Goal: Information Seeking & Learning: Learn about a topic

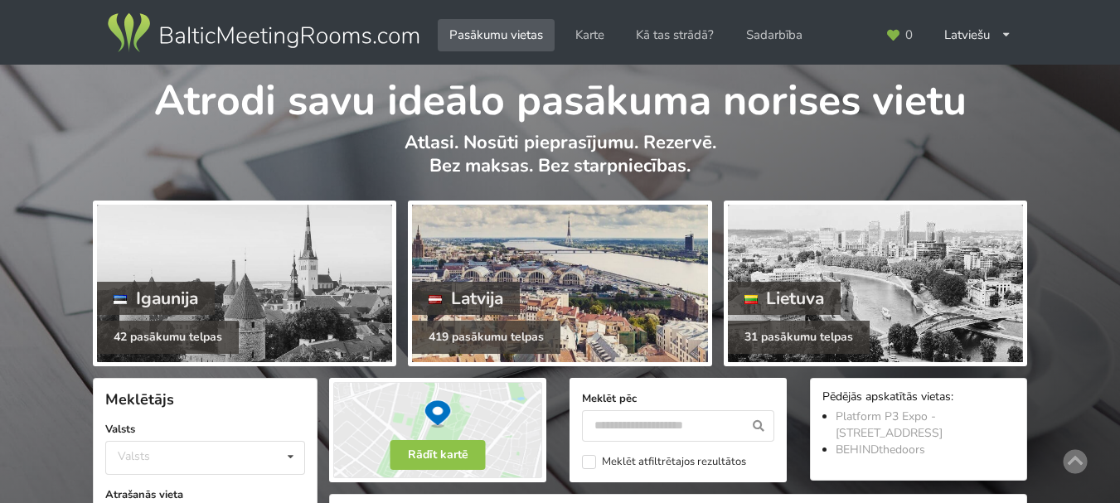
click at [524, 328] on div "419 pasākumu telpas" at bounding box center [486, 337] width 148 height 33
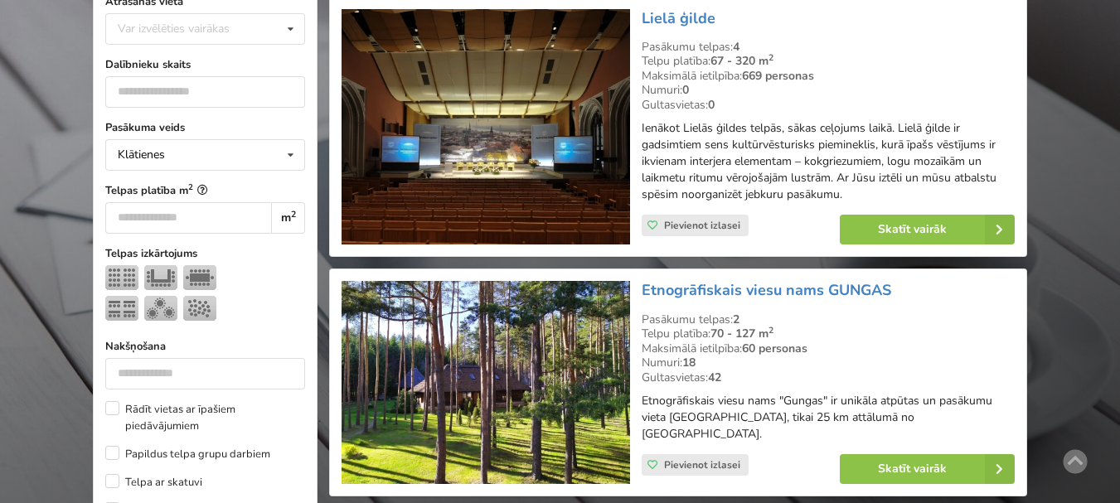
scroll to position [331, 0]
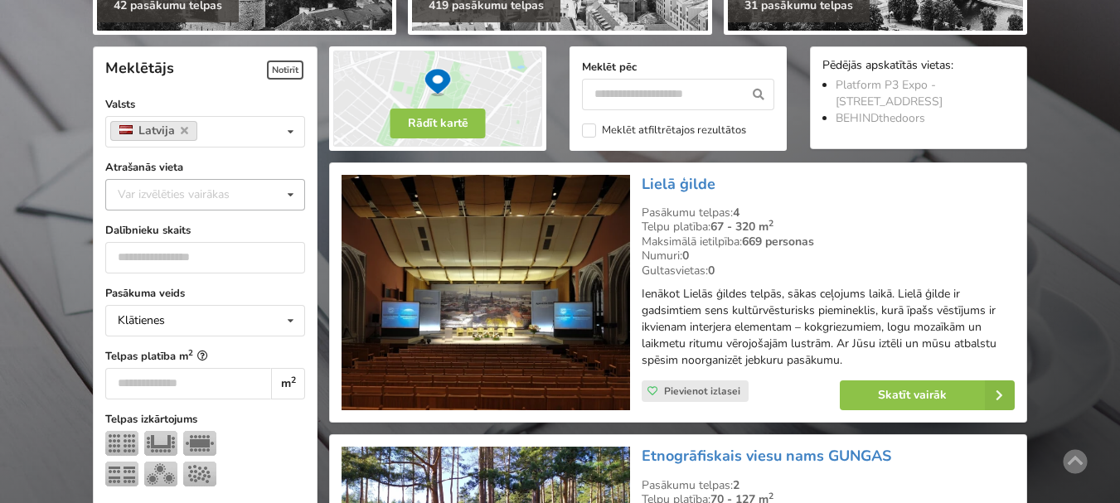
click at [181, 197] on div "Var izvēlēties vairākas" at bounding box center [190, 194] width 153 height 19
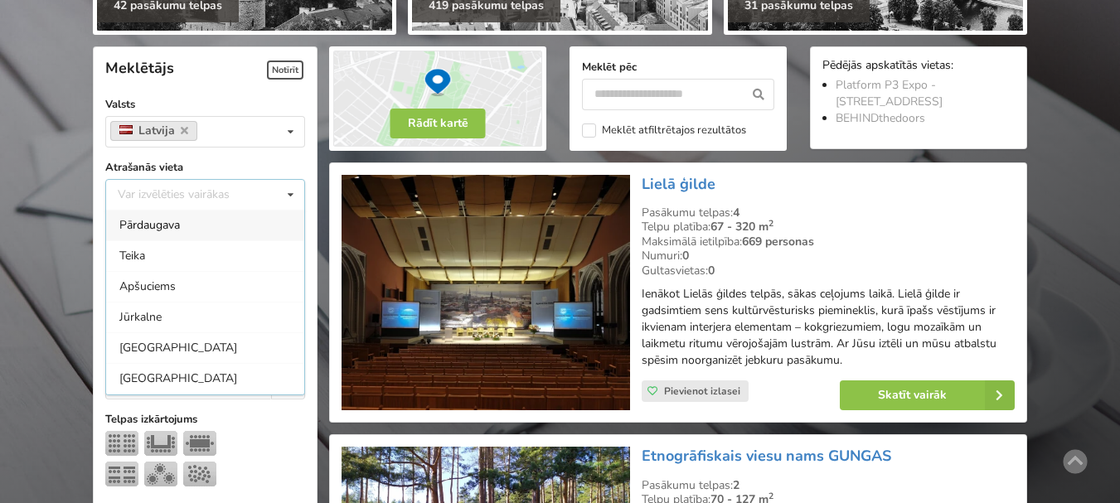
click at [184, 227] on div "Pārdaugava" at bounding box center [205, 225] width 198 height 31
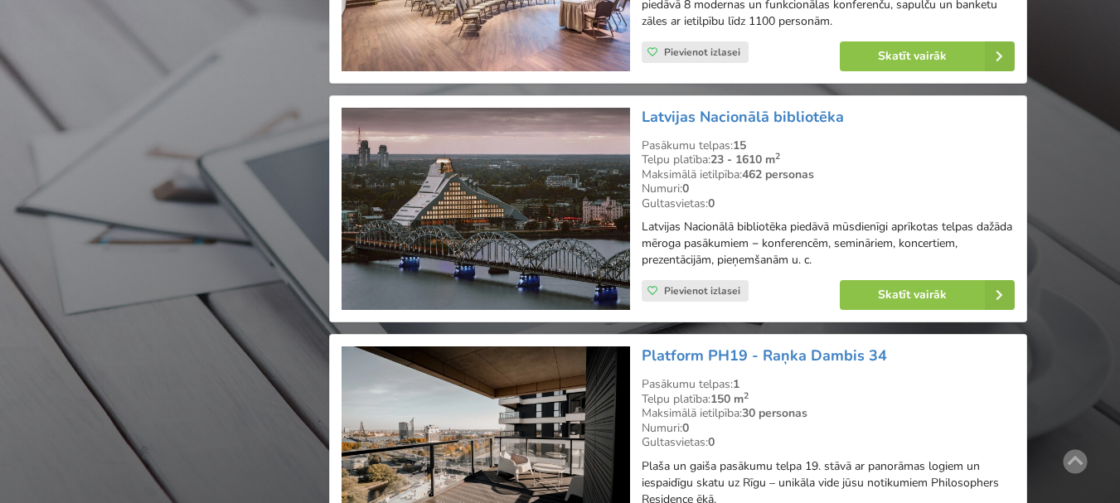
scroll to position [1615, 0]
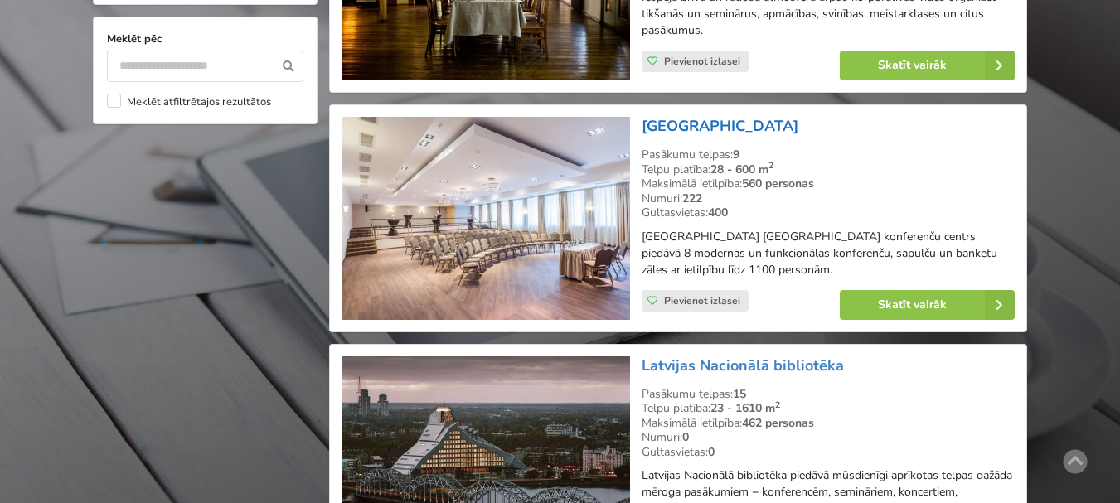
click at [750, 128] on link "[GEOGRAPHIC_DATA]" at bounding box center [719, 126] width 157 height 20
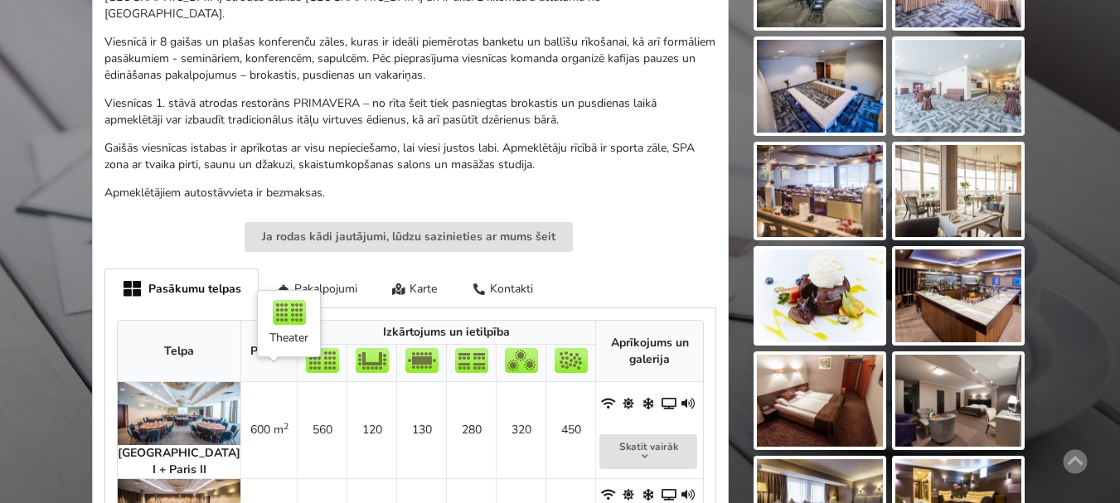
scroll to position [746, 0]
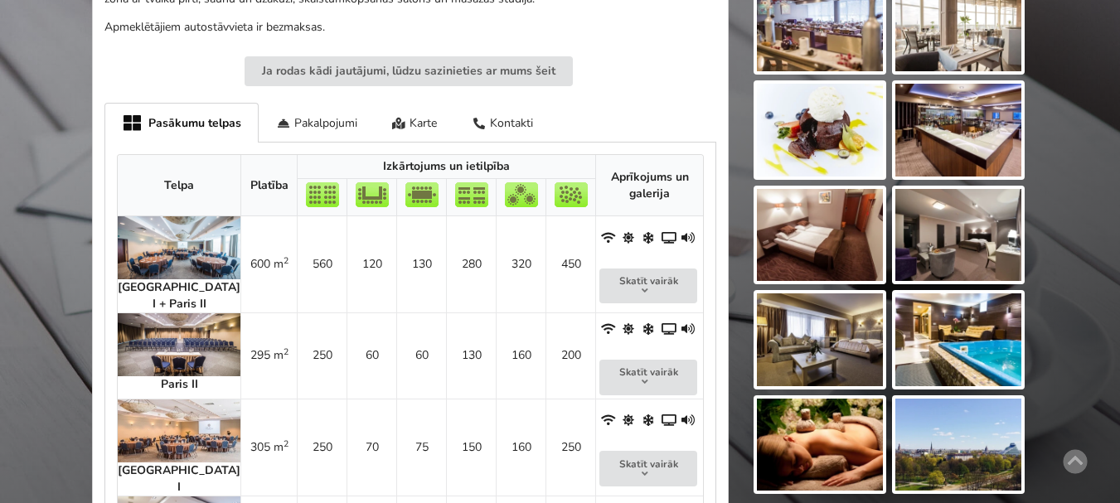
click at [163, 335] on img at bounding box center [179, 344] width 123 height 63
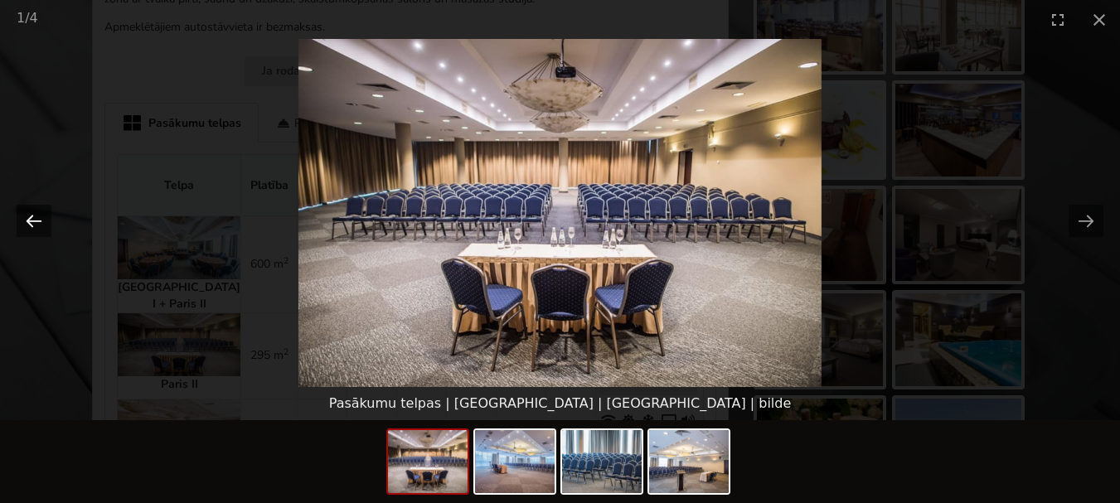
click at [26, 221] on button "Previous slide" at bounding box center [34, 221] width 35 height 32
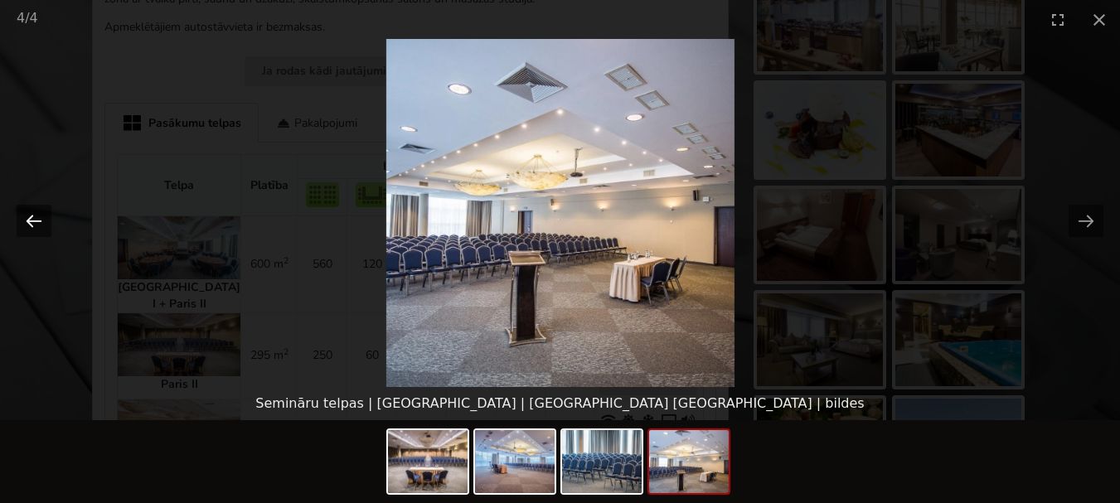
click at [31, 210] on button "Previous slide" at bounding box center [34, 221] width 35 height 32
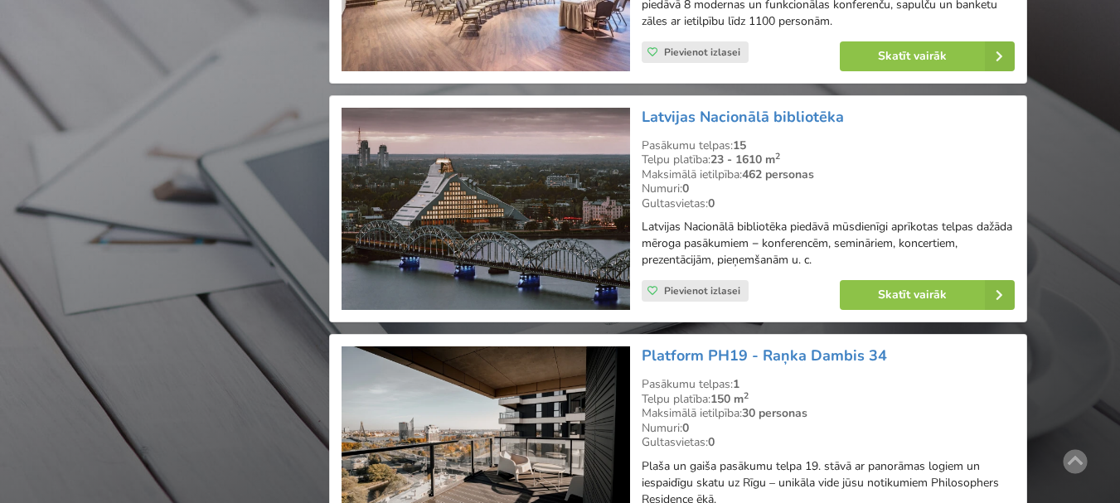
scroll to position [2112, 0]
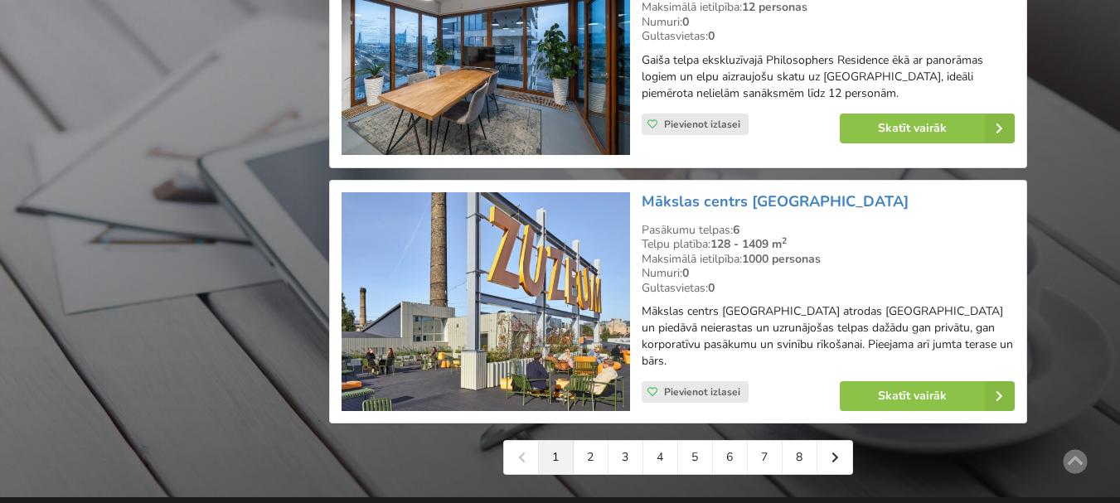
scroll to position [4018, 0]
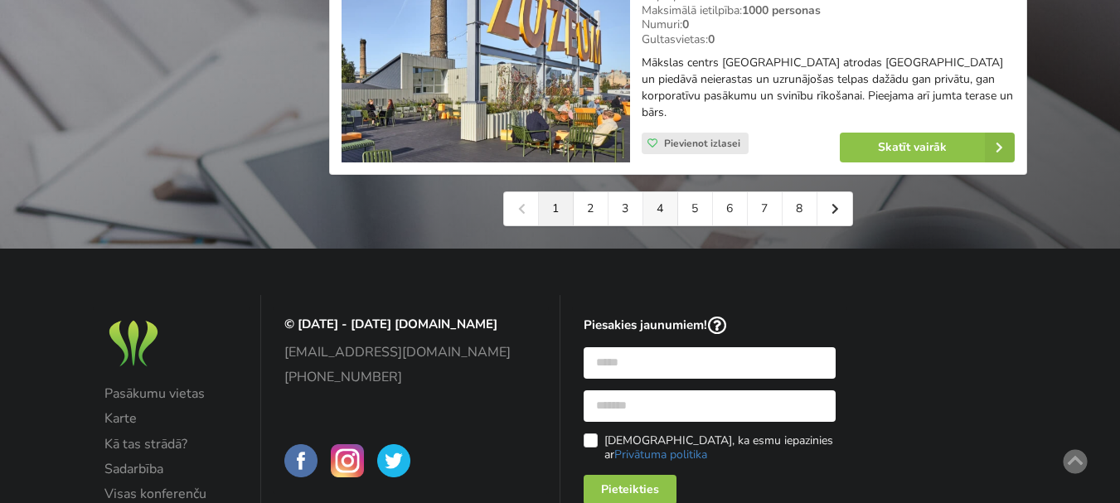
click at [660, 192] on link "4" at bounding box center [660, 208] width 35 height 33
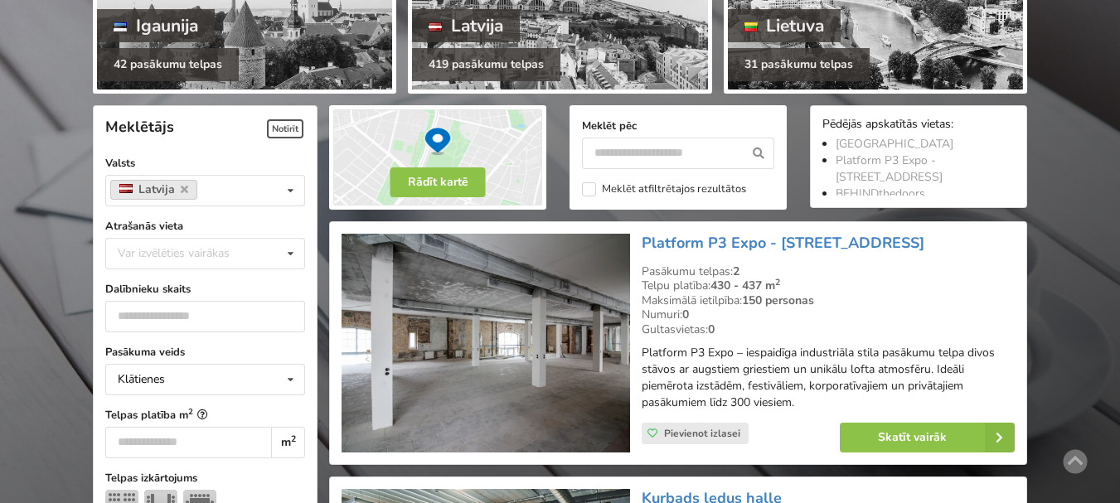
scroll to position [249, 0]
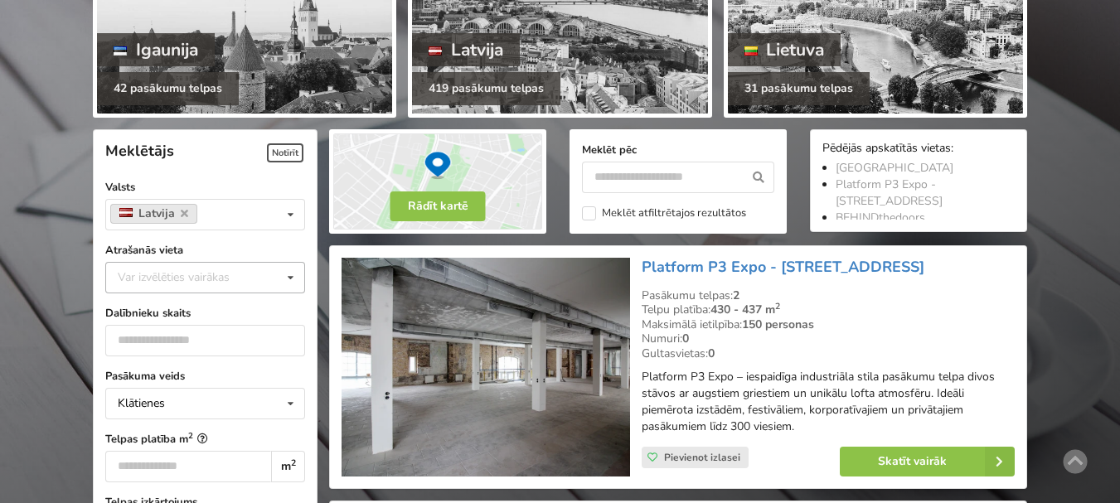
click at [225, 289] on div "Var izvēlēties vairākas Pārdaugava Teika Apšuciems Jūrkalne Mārupes novads Rīga…" at bounding box center [205, 277] width 200 height 31
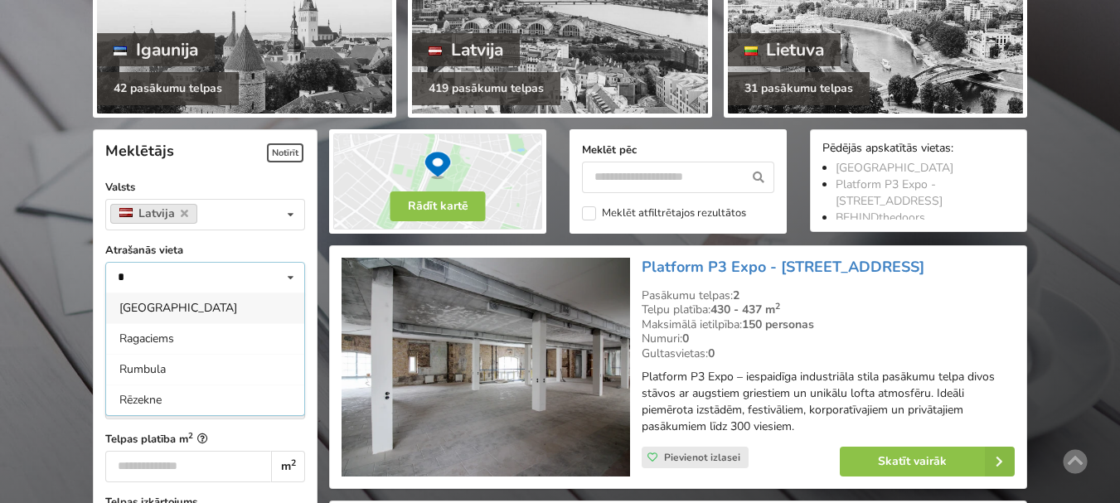
type input "*"
click at [171, 315] on div "[GEOGRAPHIC_DATA]" at bounding box center [205, 308] width 198 height 31
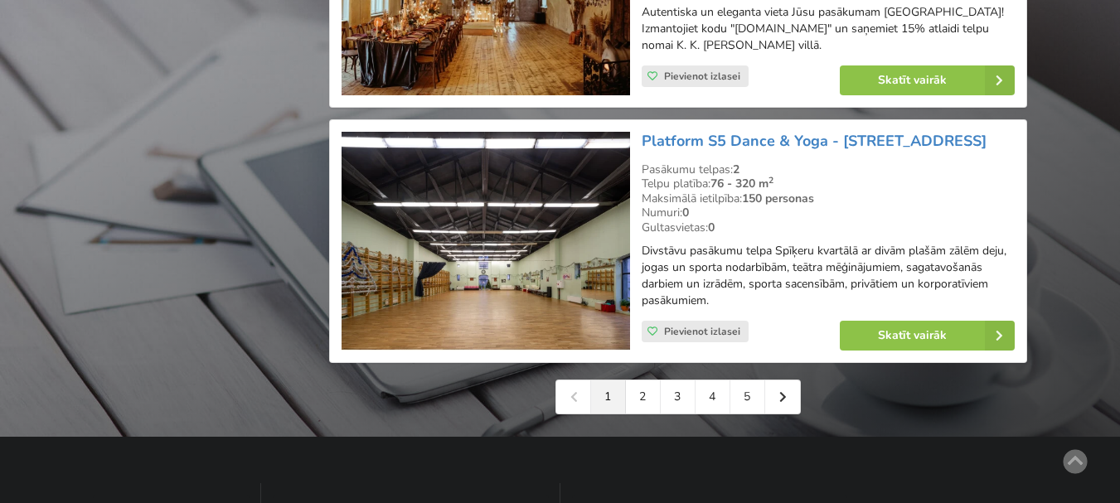
scroll to position [3935, 0]
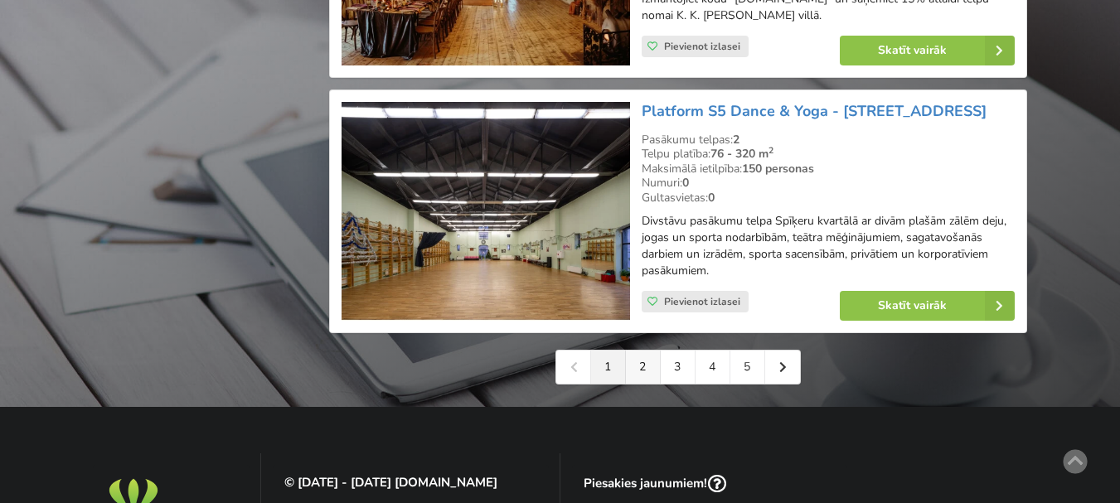
click at [650, 351] on link "2" at bounding box center [643, 367] width 35 height 33
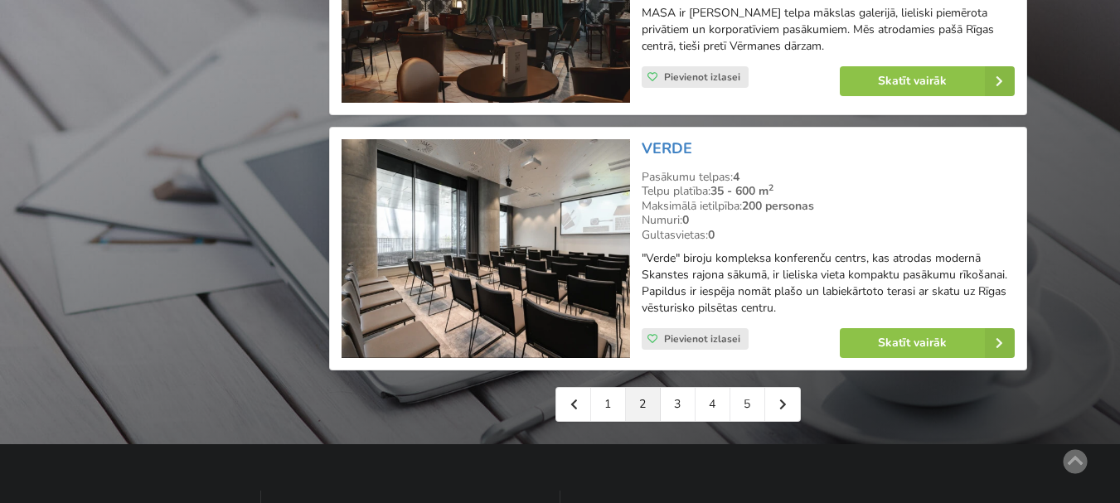
scroll to position [3812, 0]
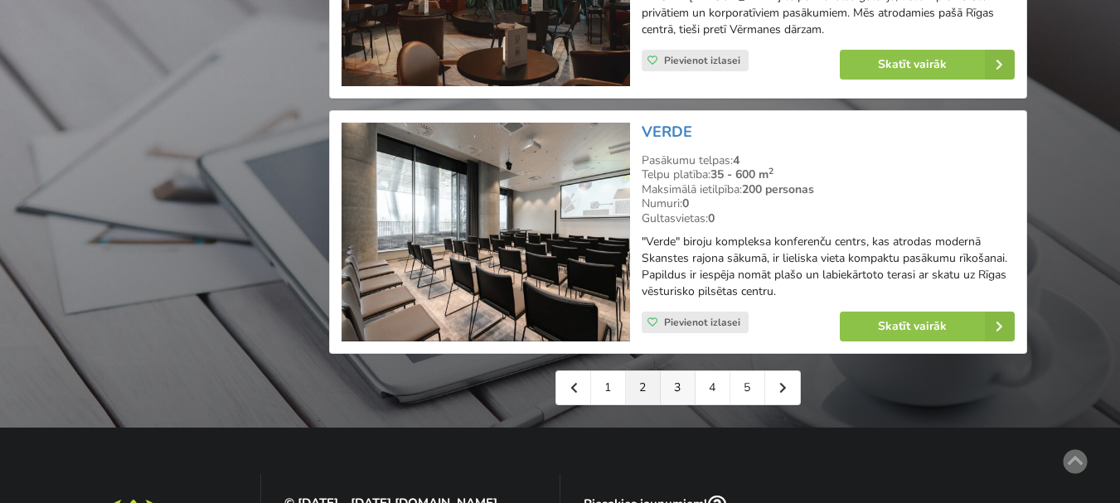
click at [686, 387] on link "3" at bounding box center [677, 387] width 35 height 33
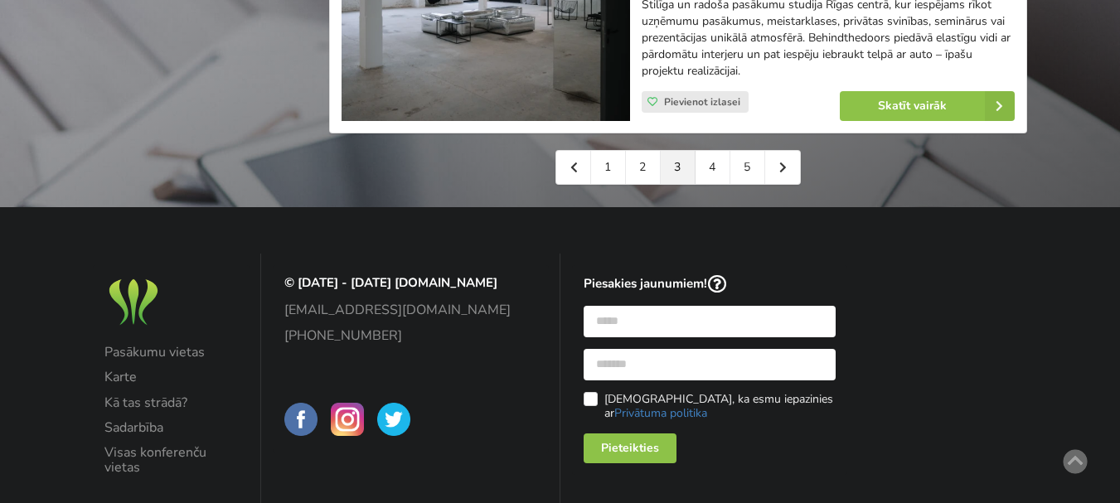
scroll to position [4061, 0]
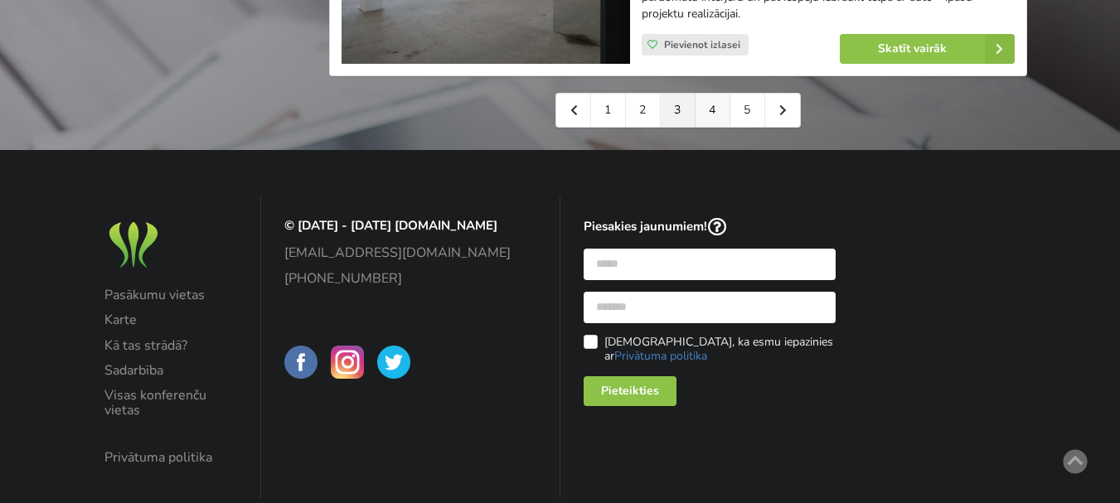
click at [711, 115] on link "4" at bounding box center [712, 110] width 35 height 33
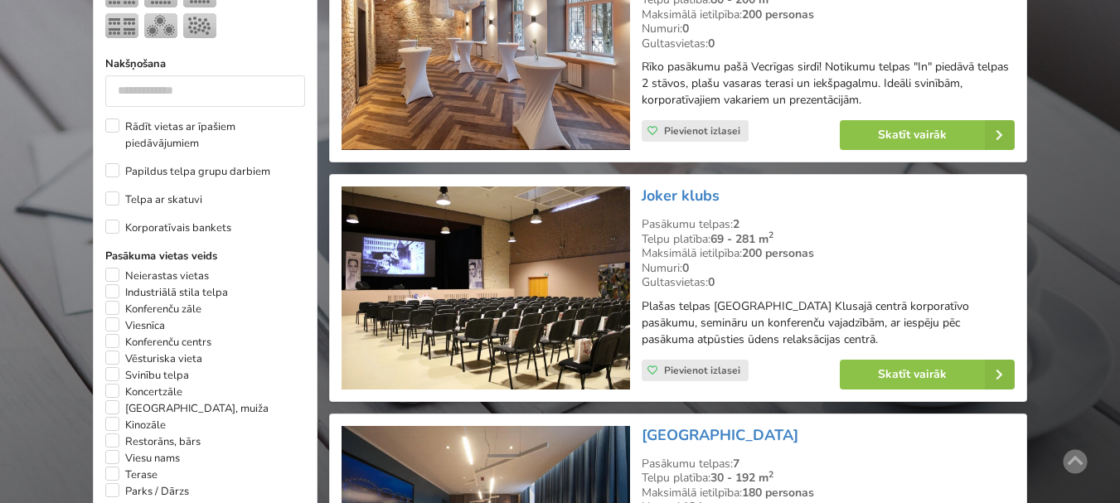
scroll to position [829, 0]
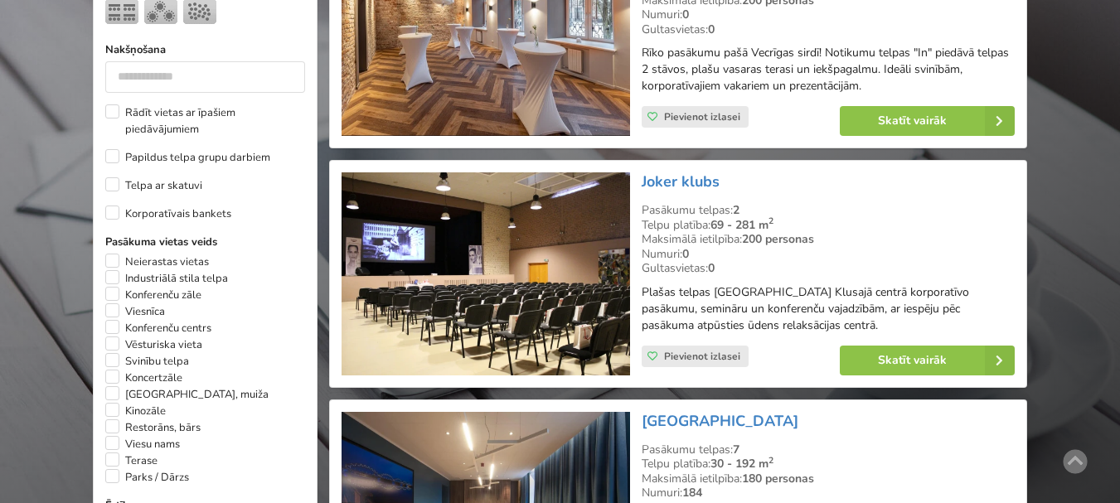
click at [493, 224] on img at bounding box center [485, 273] width 288 height 203
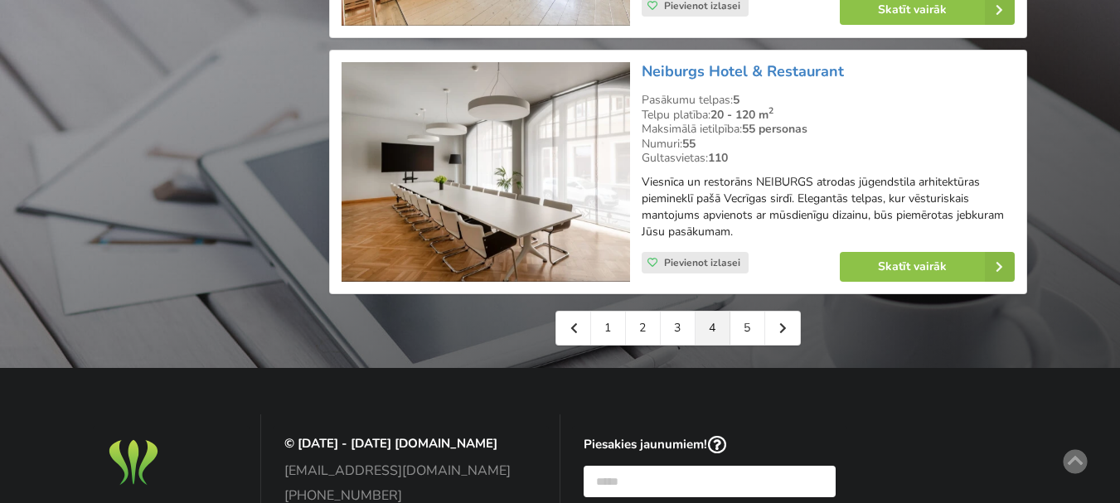
scroll to position [3895, 0]
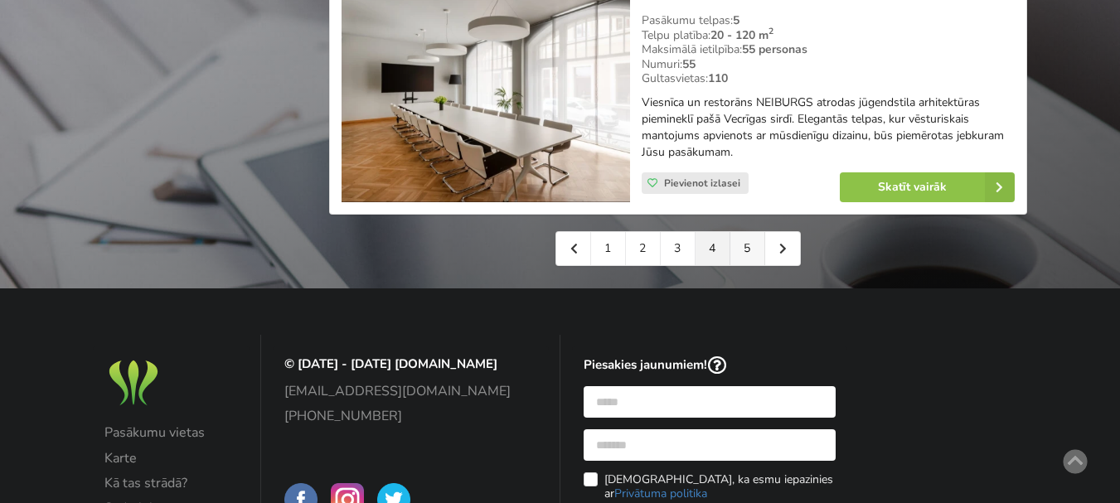
click at [751, 232] on link "5" at bounding box center [747, 248] width 35 height 33
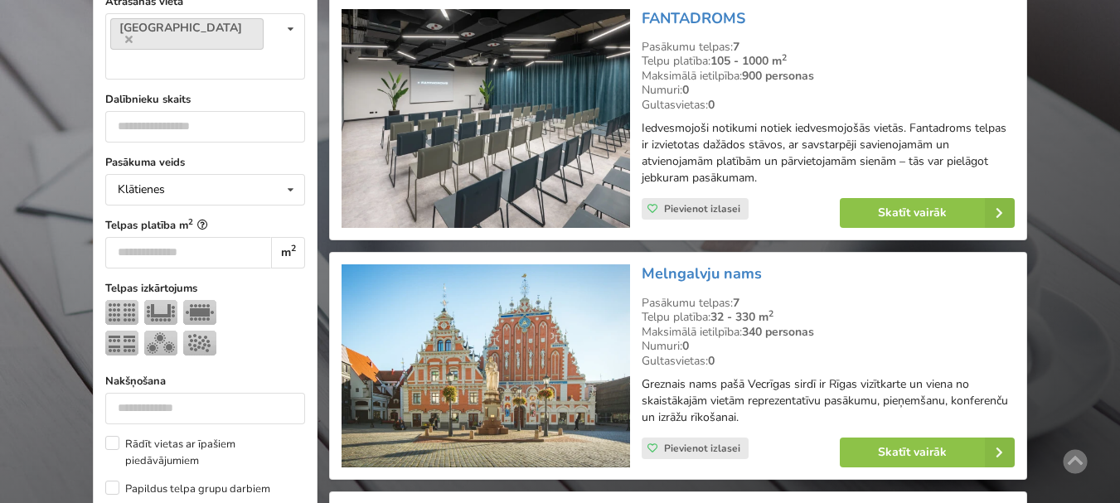
scroll to position [497, 0]
click at [930, 208] on link "Skatīt vairāk" at bounding box center [926, 213] width 175 height 30
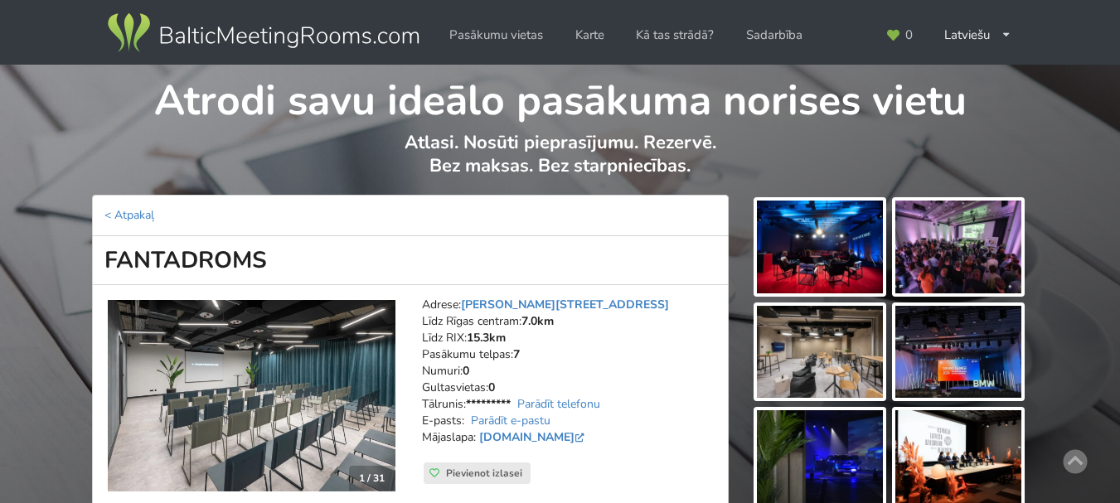
click at [870, 260] on img at bounding box center [820, 247] width 126 height 93
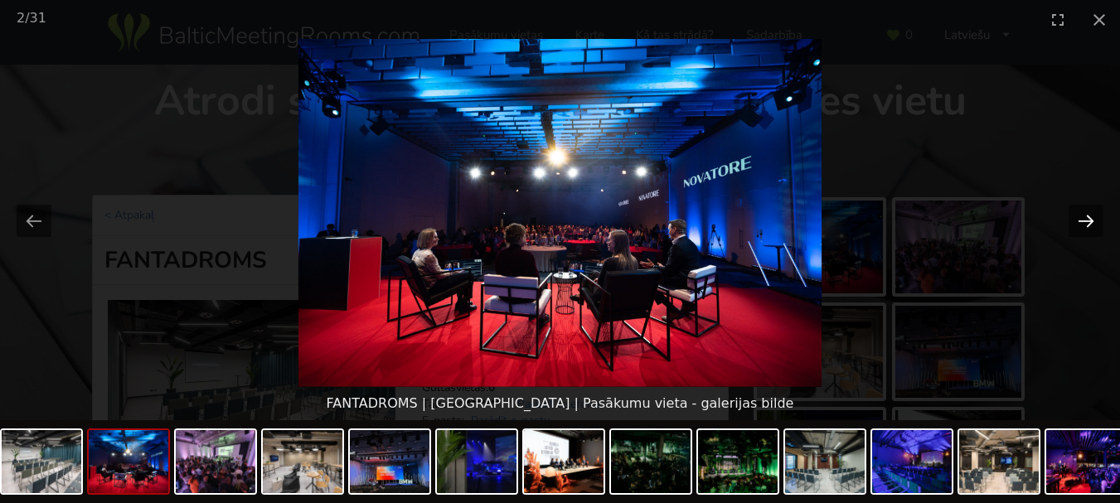
click at [1085, 220] on button "Next slide" at bounding box center [1085, 221] width 35 height 32
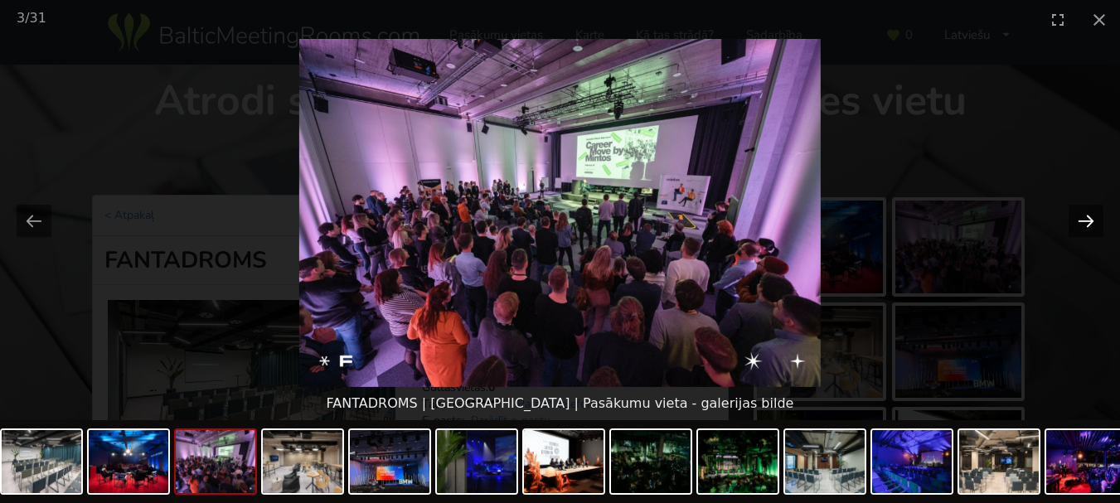
click at [1085, 220] on button "Next slide" at bounding box center [1085, 221] width 35 height 32
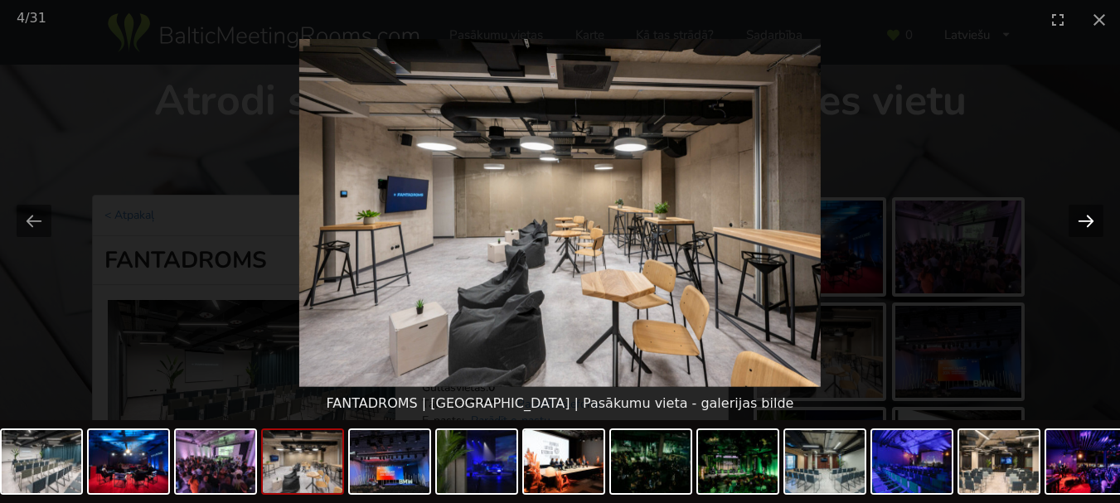
click at [1085, 220] on button "Next slide" at bounding box center [1085, 221] width 35 height 32
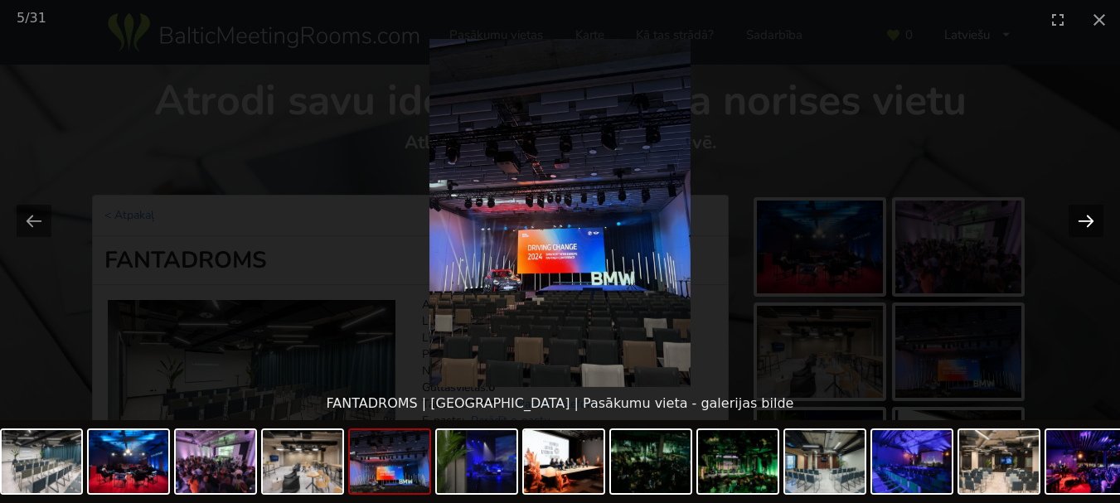
click at [1085, 220] on button "Next slide" at bounding box center [1085, 221] width 35 height 32
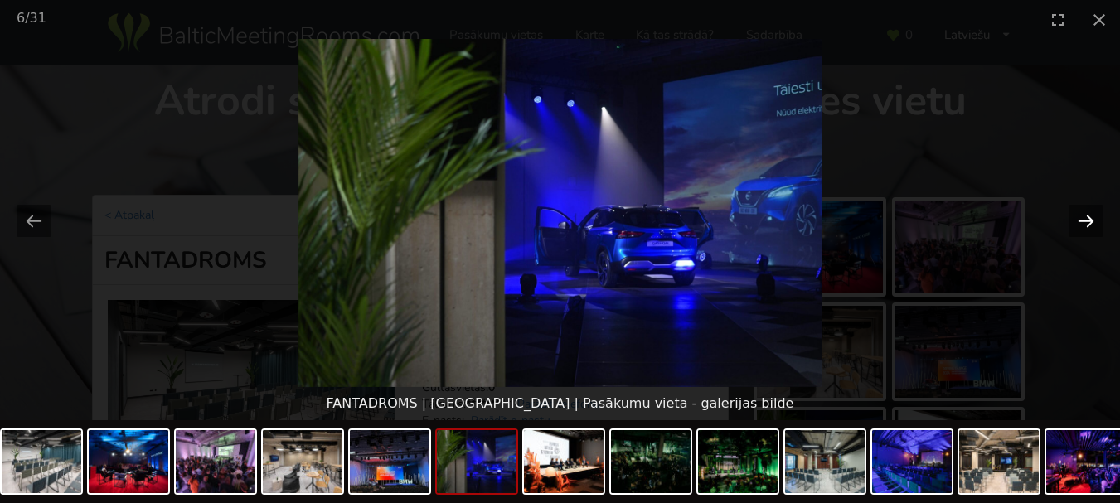
click at [1085, 220] on button "Next slide" at bounding box center [1085, 221] width 35 height 32
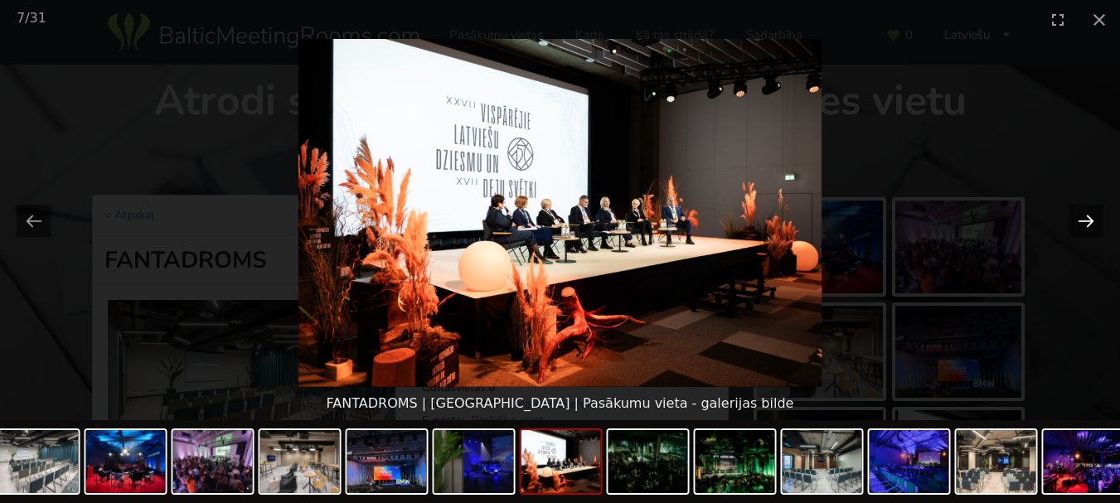
click at [1085, 220] on button "Next slide" at bounding box center [1085, 221] width 35 height 32
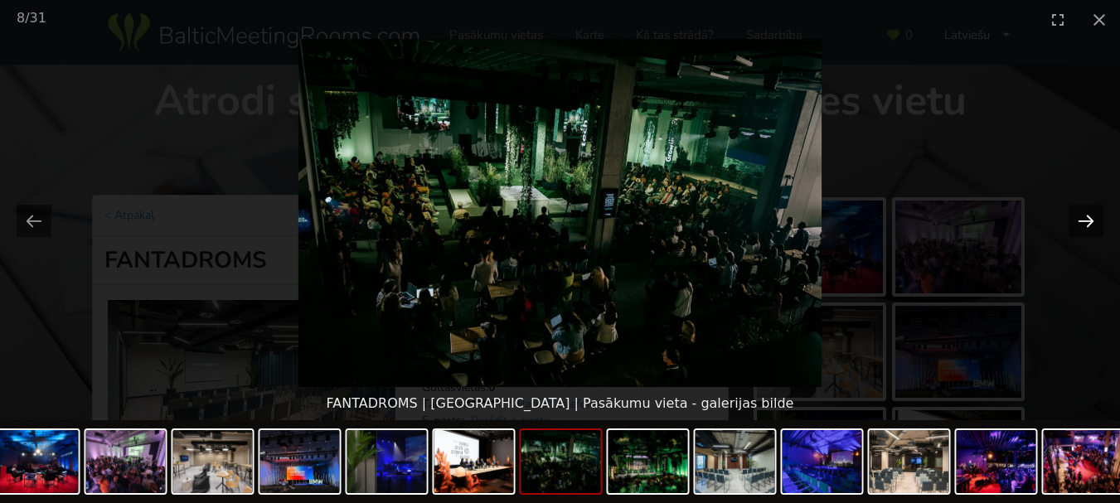
click at [1084, 220] on button "Next slide" at bounding box center [1085, 221] width 35 height 32
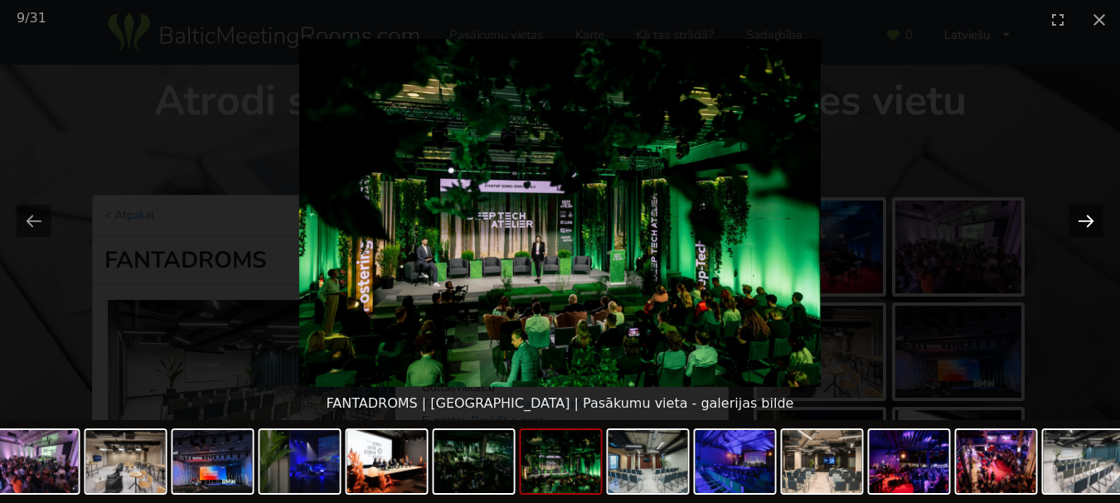
click at [1084, 220] on button "Next slide" at bounding box center [1085, 221] width 35 height 32
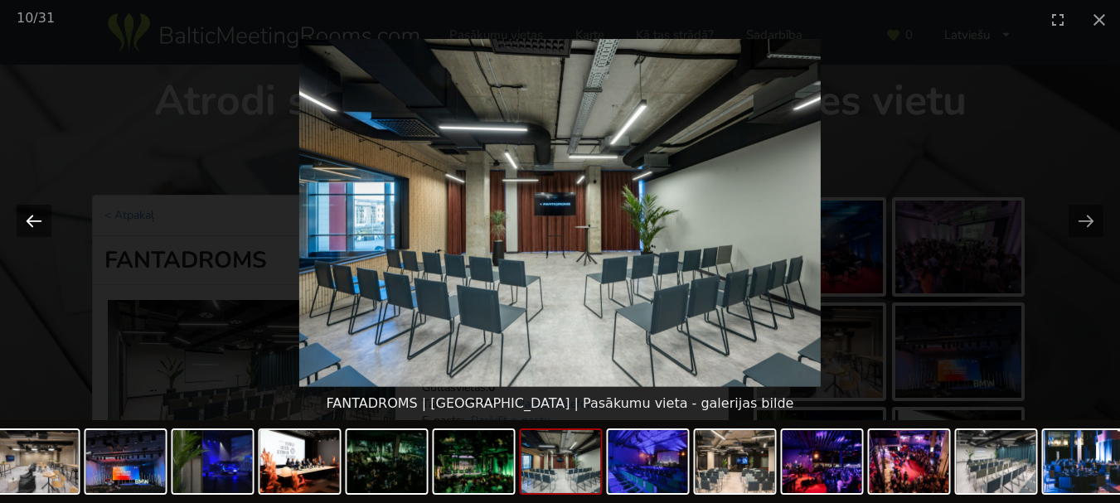
click at [36, 220] on button "Previous slide" at bounding box center [34, 221] width 35 height 32
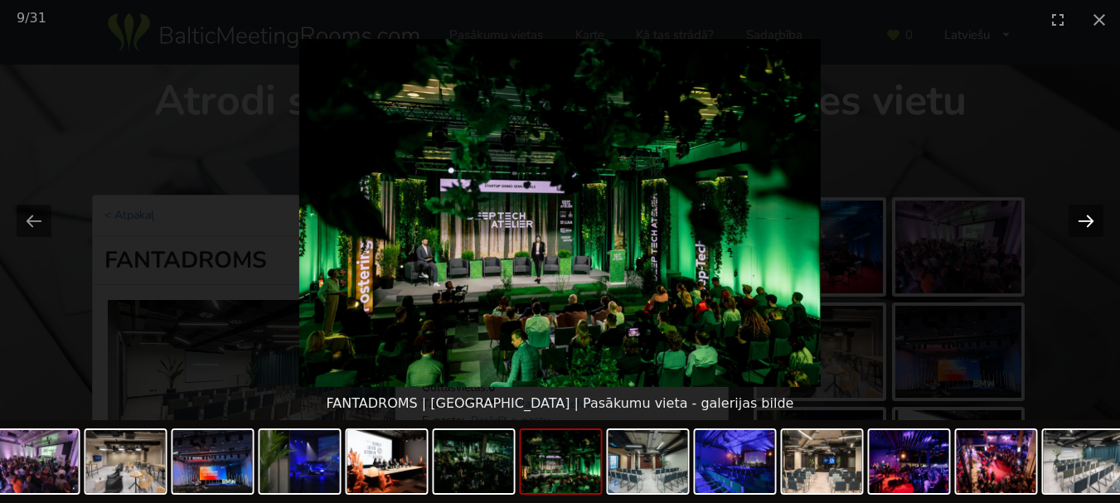
click at [1076, 221] on button "Next slide" at bounding box center [1085, 221] width 35 height 32
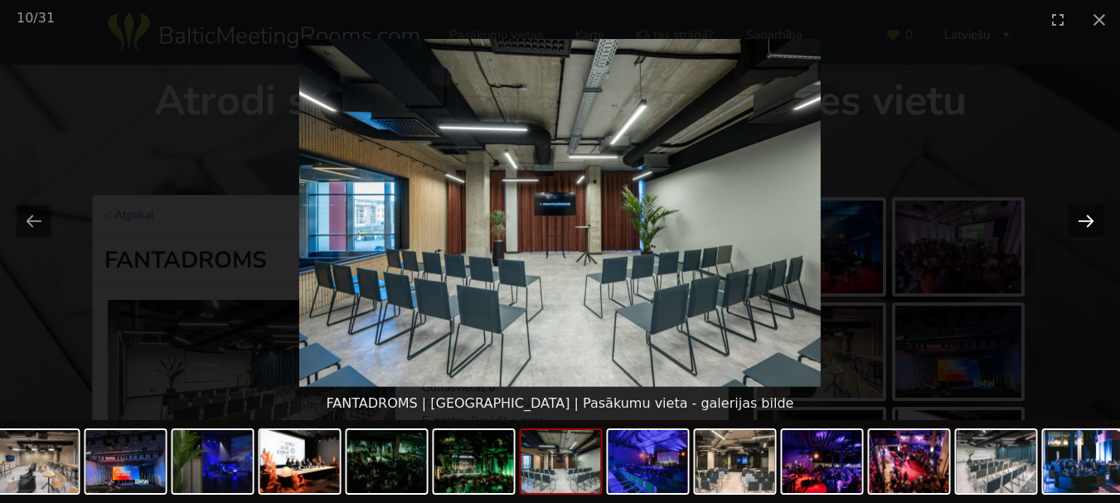
click at [1076, 222] on button "Next slide" at bounding box center [1085, 221] width 35 height 32
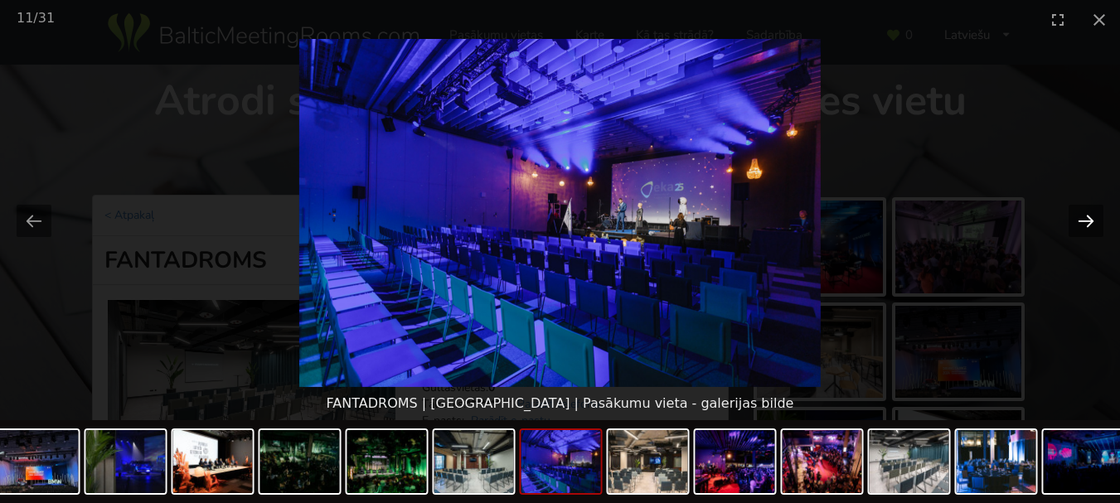
click at [1078, 222] on button "Next slide" at bounding box center [1085, 221] width 35 height 32
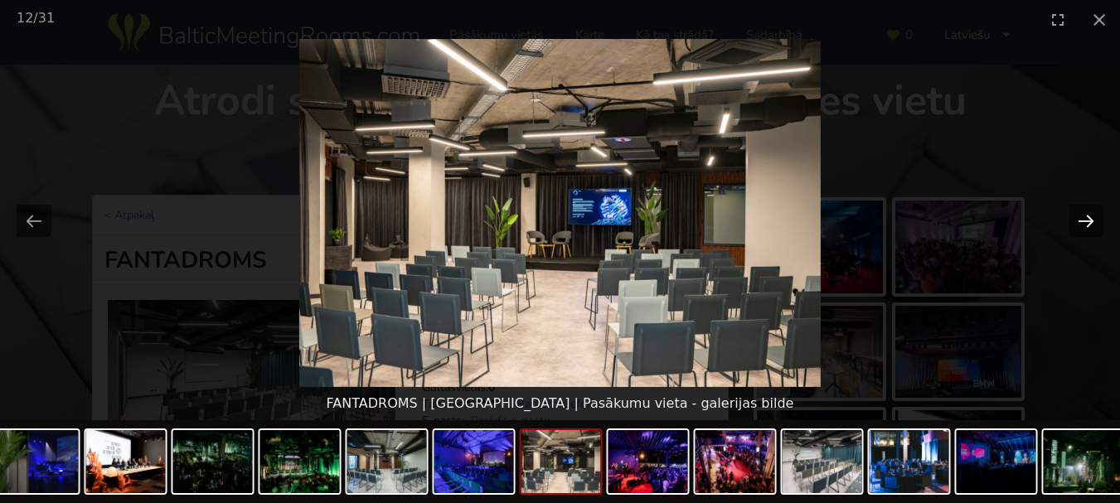
click at [1078, 222] on button "Next slide" at bounding box center [1085, 221] width 35 height 32
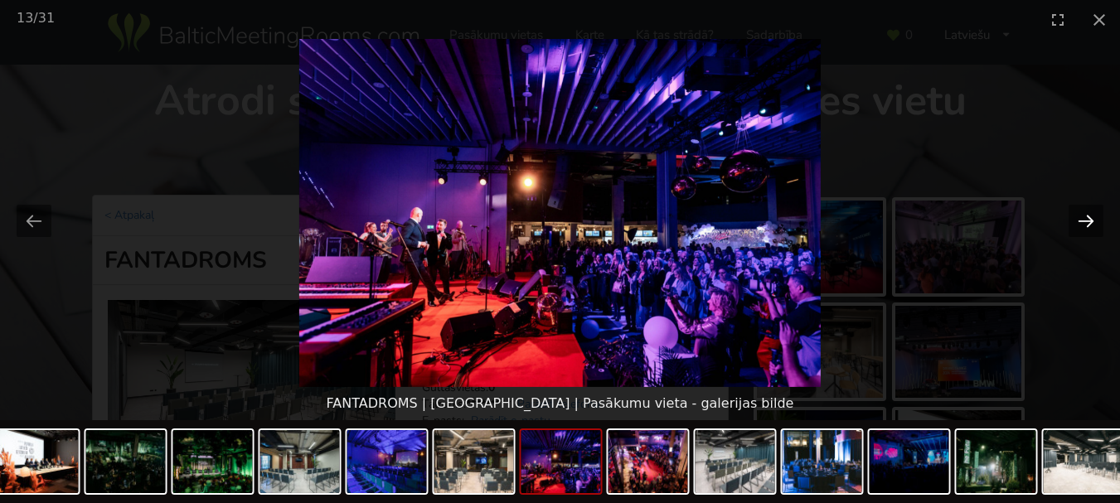
click at [1087, 220] on button "Next slide" at bounding box center [1085, 221] width 35 height 32
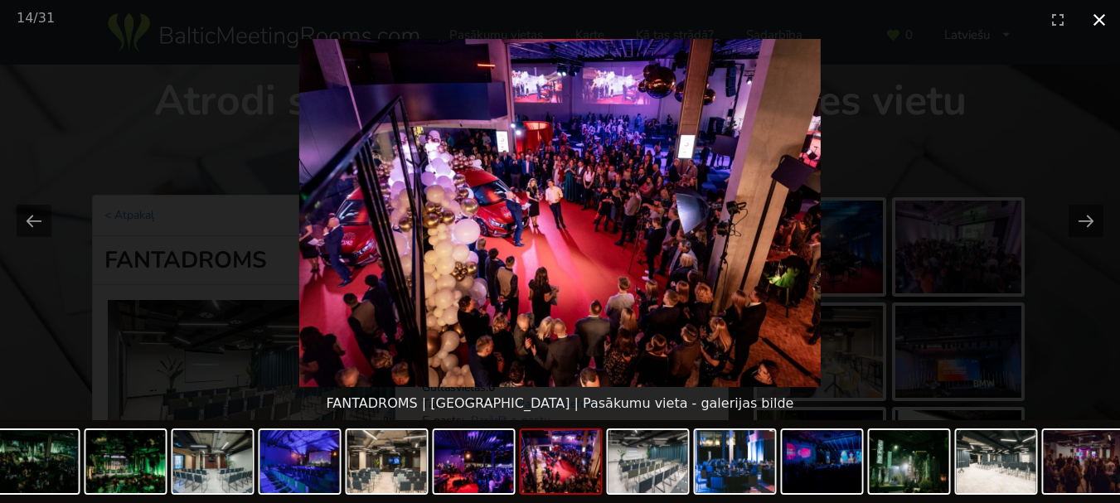
click at [1097, 29] on button "Close gallery" at bounding box center [1098, 19] width 41 height 39
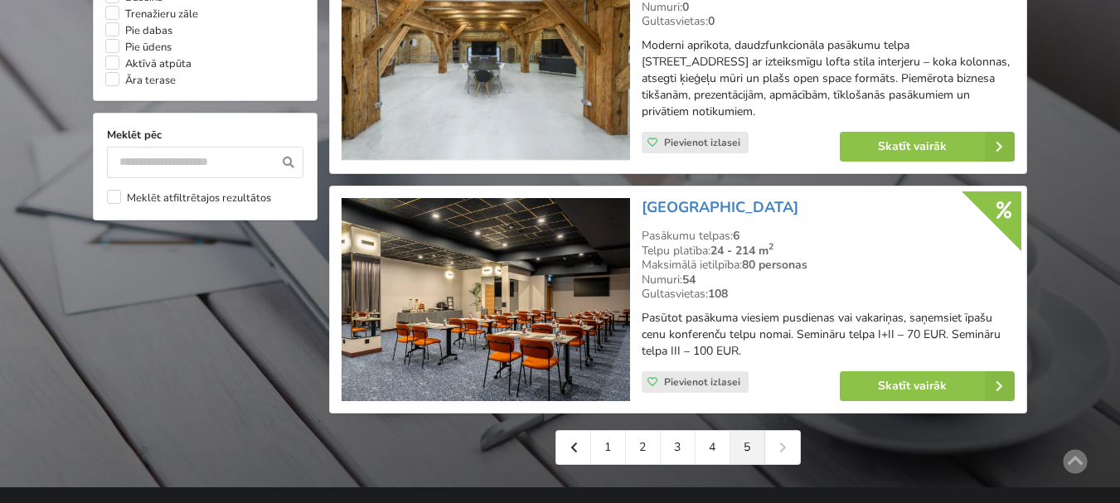
scroll to position [1574, 0]
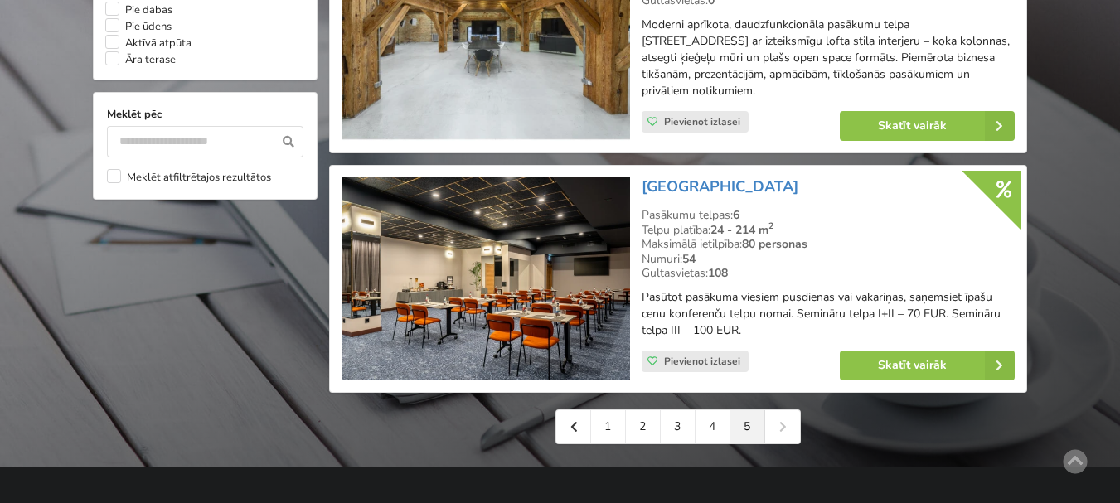
click at [781, 417] on div "1 2 3 4 5" at bounding box center [677, 426] width 245 height 35
click at [781, 409] on div "1 2 3 4 5" at bounding box center [677, 426] width 245 height 35
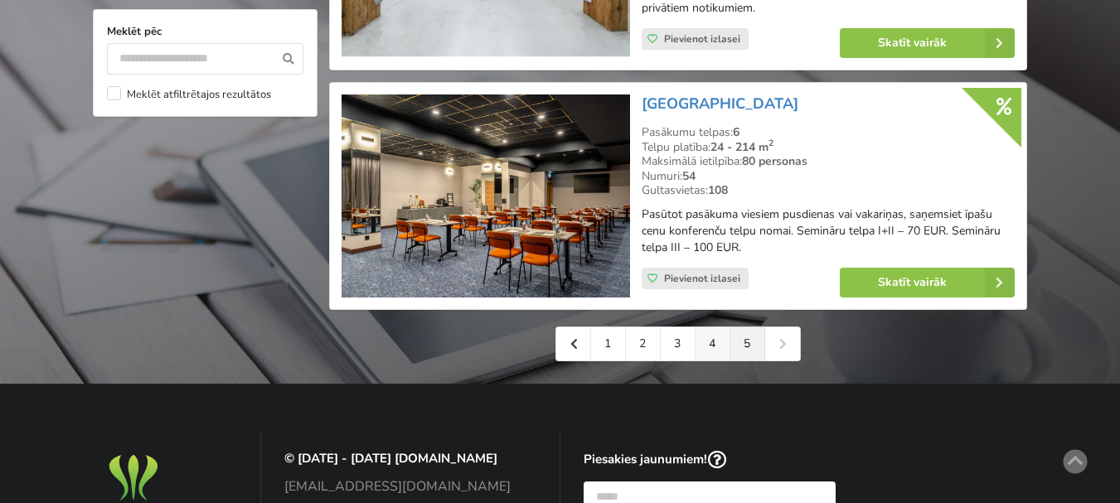
click at [709, 327] on link "4" at bounding box center [712, 343] width 35 height 33
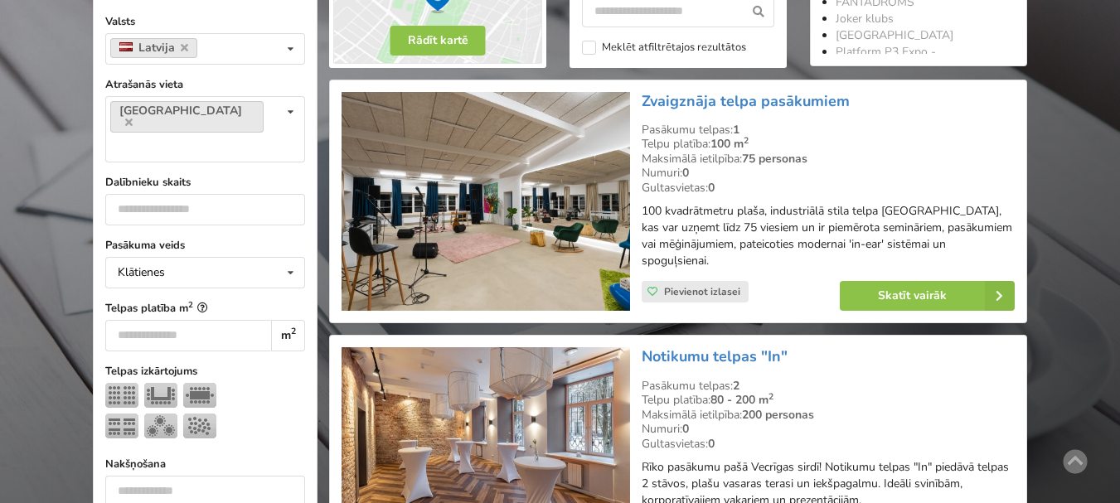
scroll to position [746, 0]
